Goal: Navigation & Orientation: Go to known website

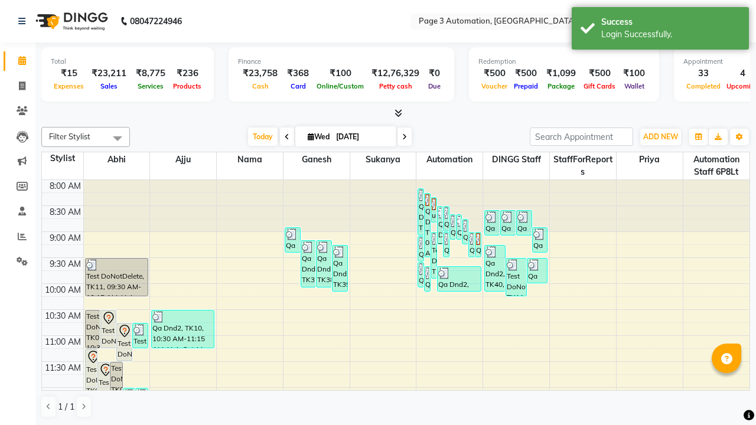
scroll to position [1, 0]
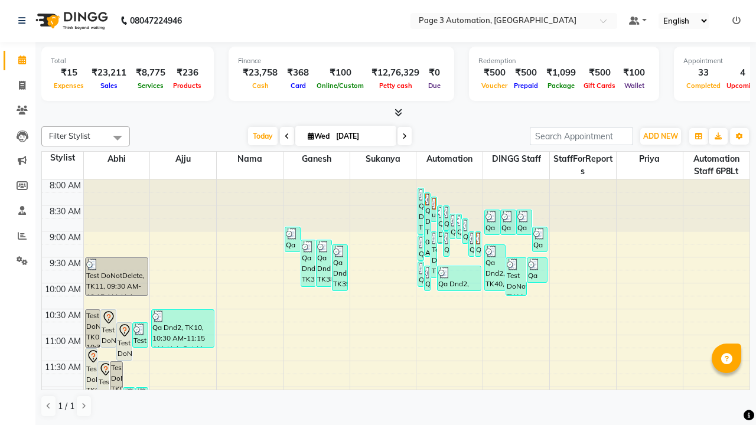
click at [736, 20] on icon at bounding box center [736, 21] width 8 height 8
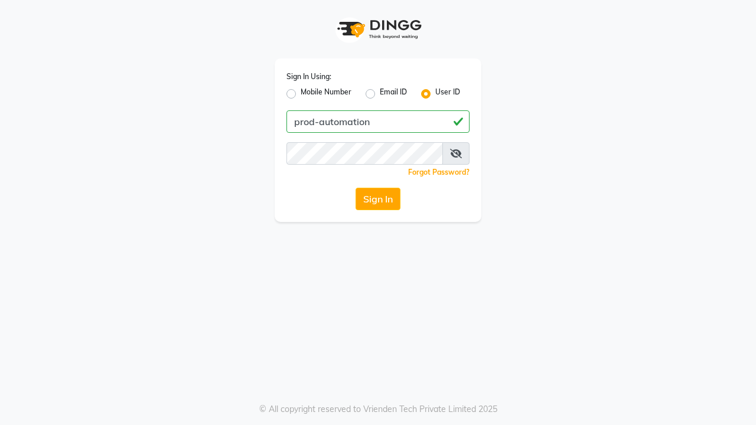
type input "prod-automation"
click at [378, 199] on button "Sign In" at bounding box center [377, 199] width 45 height 22
